Goal: Transaction & Acquisition: Purchase product/service

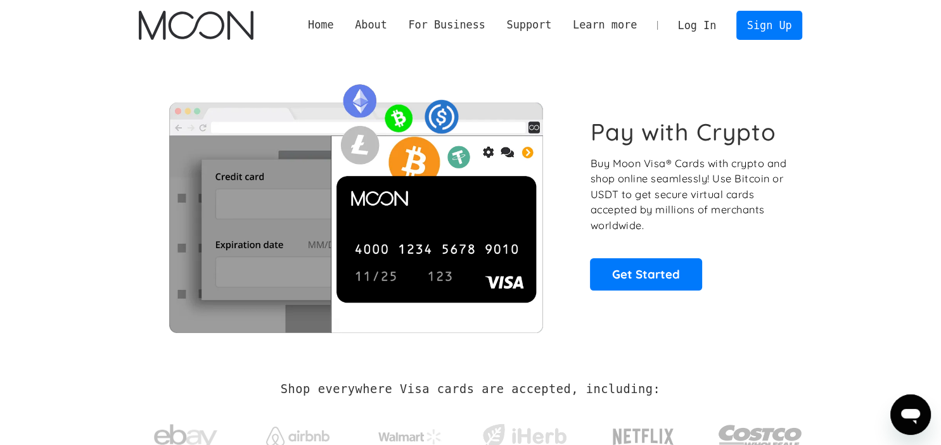
click at [688, 24] on link "Log In" at bounding box center [697, 25] width 60 height 28
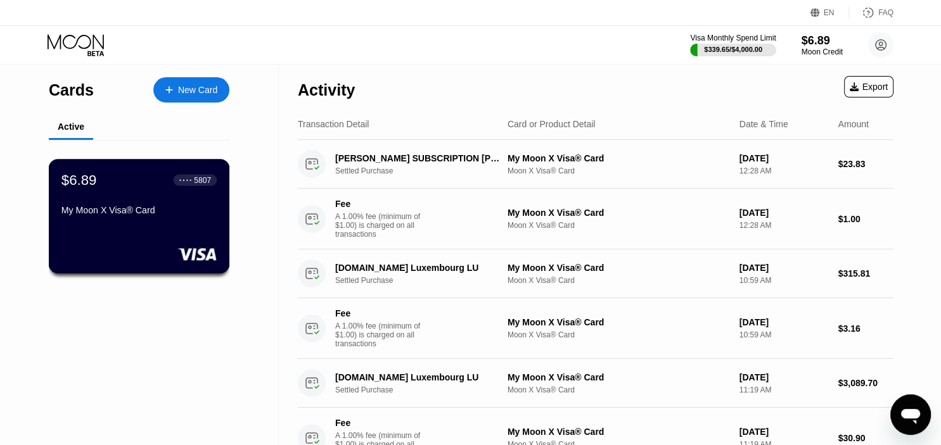
click at [193, 220] on div "My Moon X Visa® Card" at bounding box center [138, 212] width 155 height 15
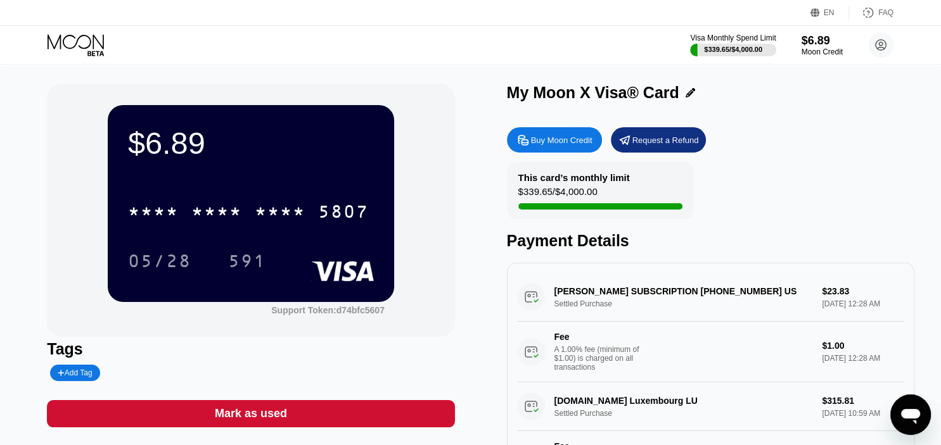
click at [563, 146] on div "Buy Moon Credit" at bounding box center [561, 140] width 61 height 11
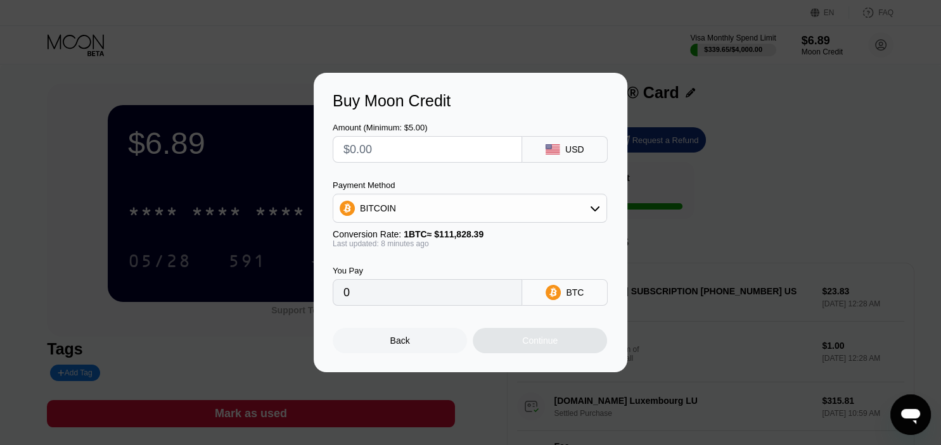
click at [422, 153] on input "text" at bounding box center [427, 149] width 168 height 25
type input "$1"
type input "0.00000894"
type input "$18"
type input "0.00016083"
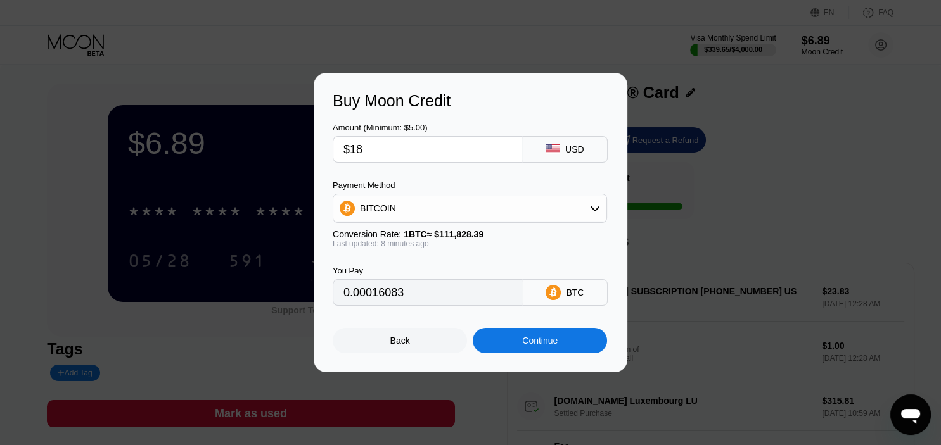
type input "$185"
type input "0.00165294"
type input "$185"
click at [526, 212] on div "BITCOIN" at bounding box center [469, 208] width 273 height 25
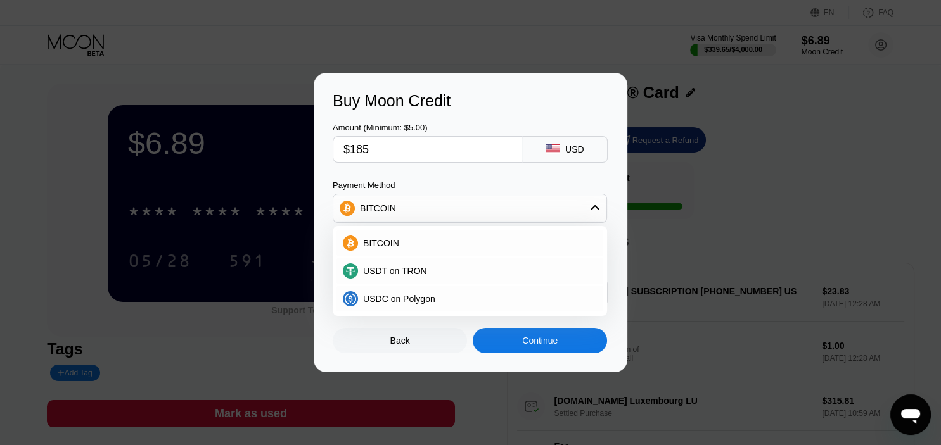
click at [526, 212] on div "BITCOIN" at bounding box center [469, 208] width 273 height 25
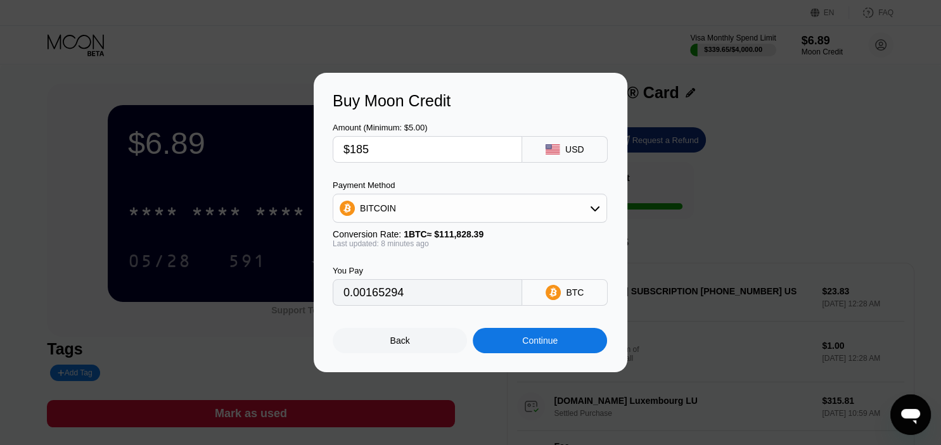
click at [540, 343] on div "Continue" at bounding box center [539, 341] width 35 height 10
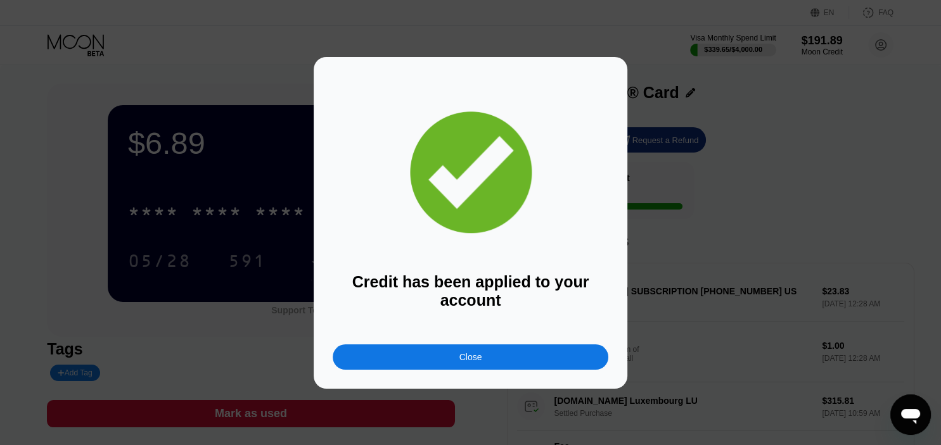
click at [513, 364] on div "Close" at bounding box center [471, 357] width 276 height 25
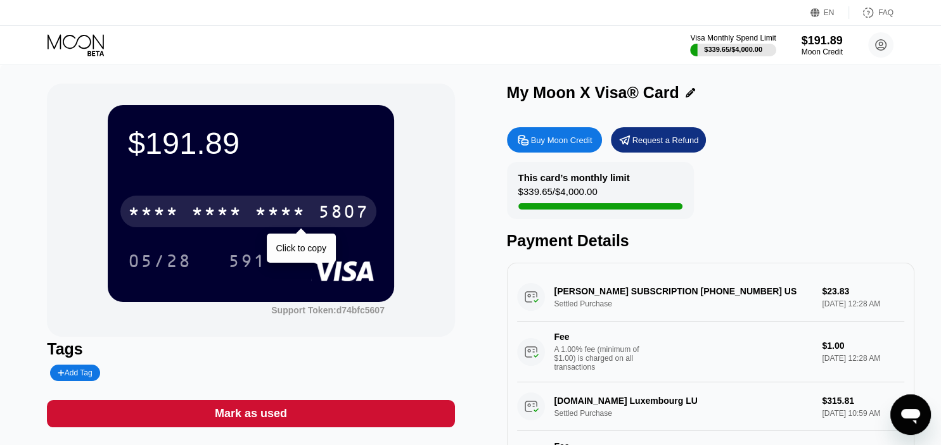
click at [324, 217] on div "5807" at bounding box center [343, 213] width 51 height 20
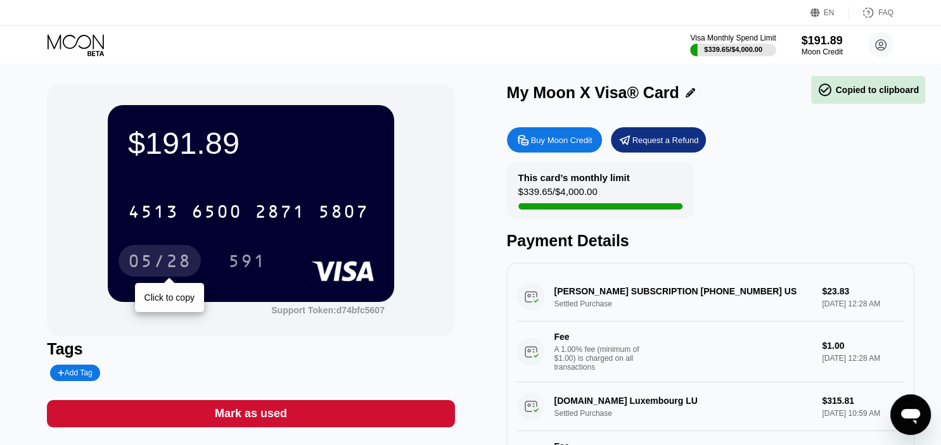
click at [172, 265] on div "05/28" at bounding box center [159, 263] width 63 height 20
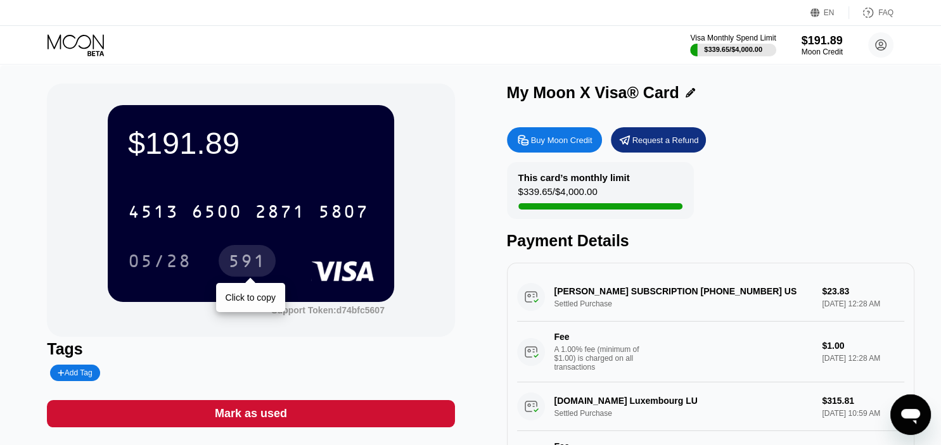
click at [245, 270] on div "591" at bounding box center [247, 263] width 38 height 20
